Goal: Task Accomplishment & Management: Manage account settings

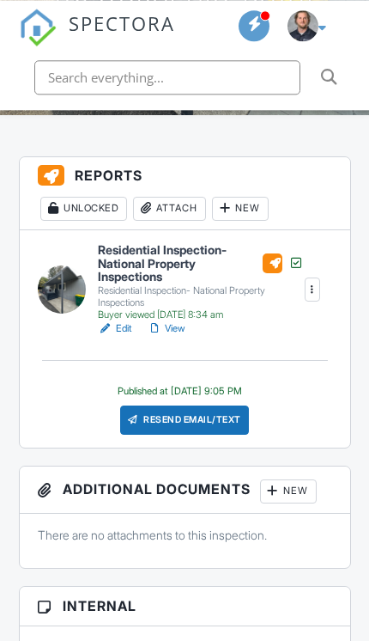
click at [155, 419] on div "Resend Email/Text" at bounding box center [185, 419] width 130 height 29
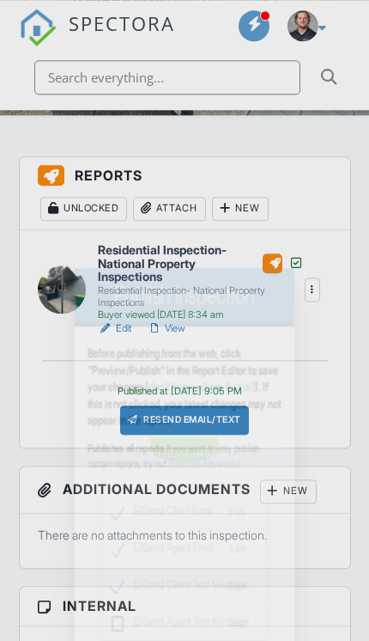
scroll to position [428, 0]
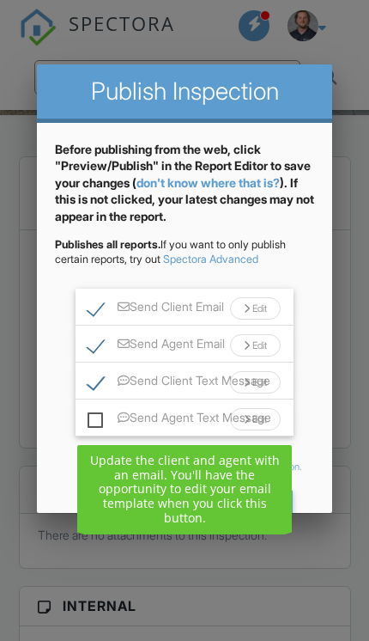
click at [96, 313] on label "Send Client Email" at bounding box center [156, 310] width 137 height 21
checkbox input "false"
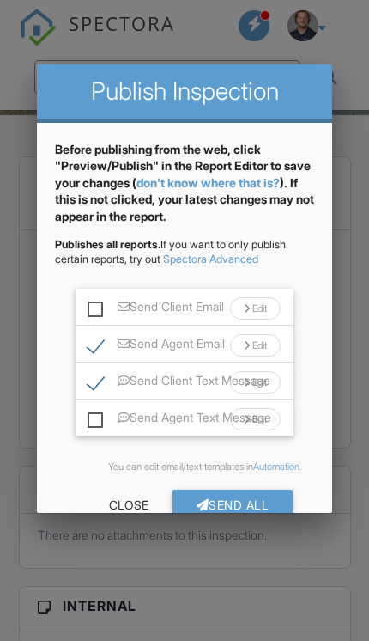
click at [88, 357] on label "Send Agent Email" at bounding box center [156, 347] width 137 height 21
checkbox input "false"
click at [94, 386] on label "Send Client Text Message" at bounding box center [179, 384] width 183 height 21
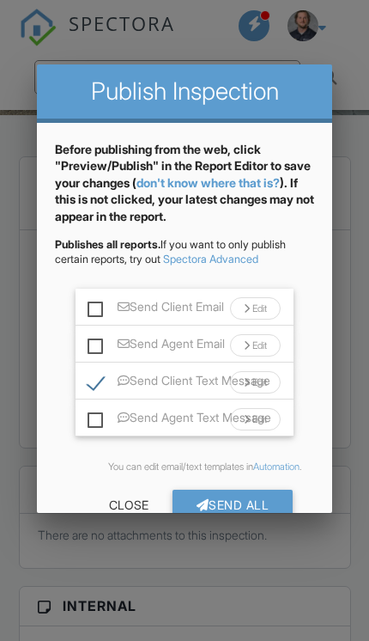
checkbox input "false"
click at [278, 514] on div "Send All" at bounding box center [233, 505] width 121 height 31
